Goal: Information Seeking & Learning: Check status

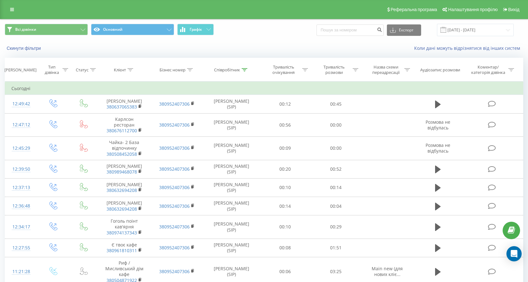
click at [172, 53] on div "Скинути фільтри Коли дані можуть відрізнятися вiд інших систем" at bounding box center [263, 48] width 527 height 15
click at [356, 67] on div at bounding box center [355, 69] width 6 height 5
click at [345, 100] on div at bounding box center [332, 101] width 45 height 6
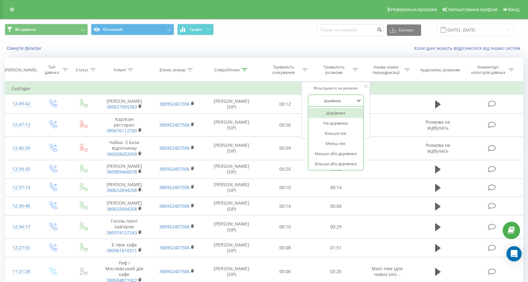
click at [338, 111] on div "Дорівнює" at bounding box center [335, 113] width 55 height 10
click at [344, 127] on span "OK" at bounding box center [349, 128] width 18 height 10
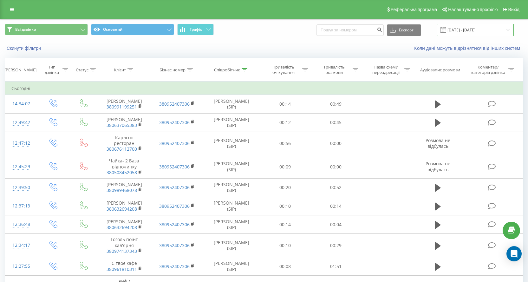
click at [457, 31] on input "[DATE] - [DATE]" at bounding box center [475, 30] width 77 height 12
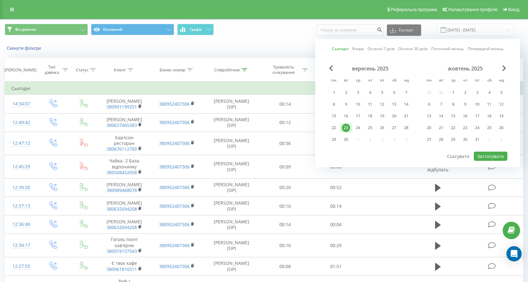
click at [277, 56] on div "Всі дзвінки Основний Графік Експорт .csv .xls .xlsx [DATE] - [DATE] Сьогодні Вч…" at bounding box center [264, 258] width 518 height 479
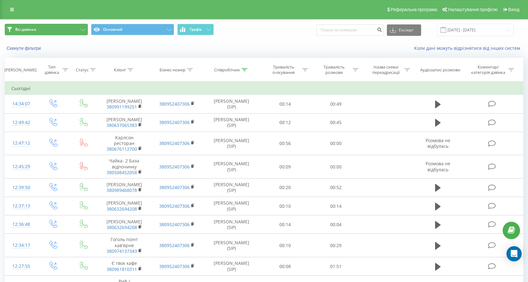
click at [83, 29] on icon at bounding box center [82, 30] width 5 height 3
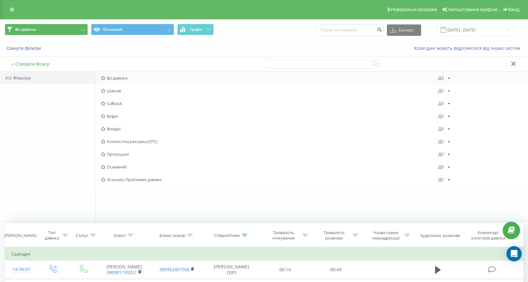
click at [109, 74] on div "Всі дзвінки [PERSON_NAME] Копіювати Видалити За замовчуванням Поділитися" at bounding box center [312, 78] width 432 height 13
click at [153, 52] on div "Скинути фільтри Коли дані можуть відрізнятися вiд інших систем" at bounding box center [263, 48] width 527 height 15
click at [43, 115] on div "Усі Фільтри" at bounding box center [47, 146] width 95 height 149
click at [517, 64] on button at bounding box center [513, 64] width 9 height 7
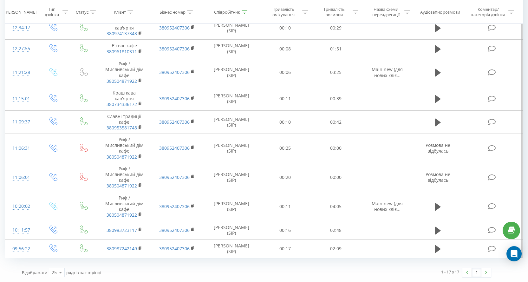
scroll to position [64, 0]
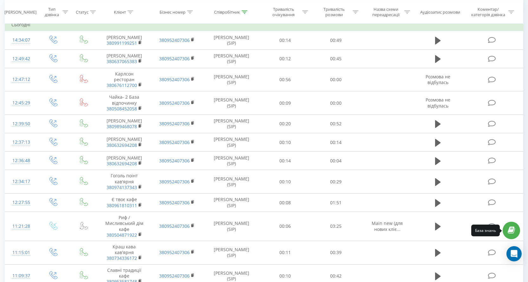
click at [512, 231] on icon at bounding box center [510, 230] width 7 height 6
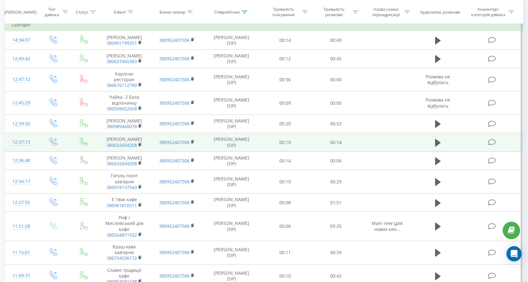
scroll to position [0, 0]
